Goal: Subscribe to service/newsletter

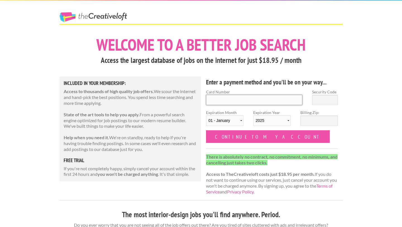
click at [248, 103] on input "Card Number" at bounding box center [254, 100] width 97 height 10
click at [242, 87] on div "Enter a payment method and you'll be on your way... Card Number Security Code E…" at bounding box center [272, 137] width 142 height 123
click at [274, 95] on input "Card Number" at bounding box center [254, 100] width 97 height 10
click at [251, 61] on h3 "Access the largest database of jobs on the internet for just $18.95 / month" at bounding box center [200, 60] width 283 height 11
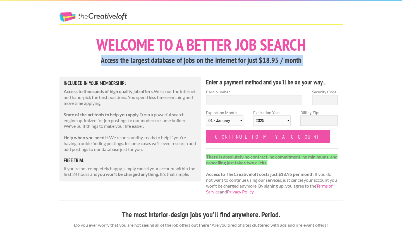
click at [251, 61] on h3 "Access the largest database of jobs on the internet for just $18.95 / month" at bounding box center [200, 60] width 283 height 11
